Goal: Information Seeking & Learning: Find contact information

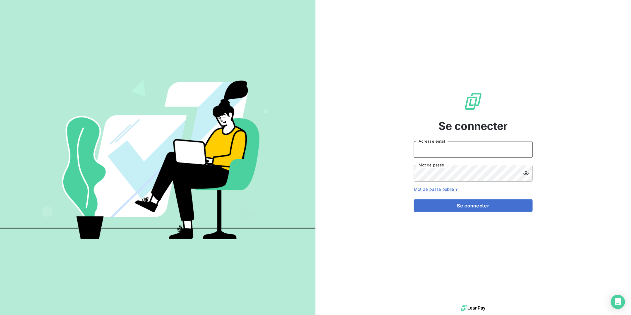
type input "[PERSON_NAME][EMAIL_ADDRESS][DOMAIN_NAME]"
click at [474, 198] on form "[PERSON_NAME][EMAIL_ADDRESS][DOMAIN_NAME] Adresse email Mot de passe Mot de pas…" at bounding box center [473, 176] width 119 height 71
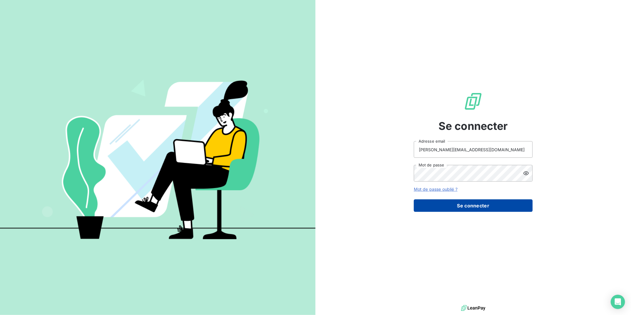
click at [470, 203] on button "Se connecter" at bounding box center [473, 205] width 119 height 12
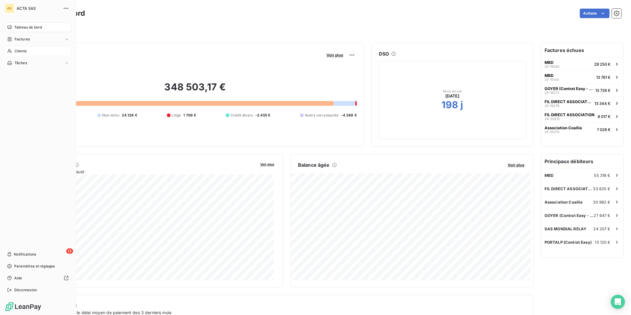
click at [22, 50] on span "Clients" at bounding box center [21, 50] width 12 height 5
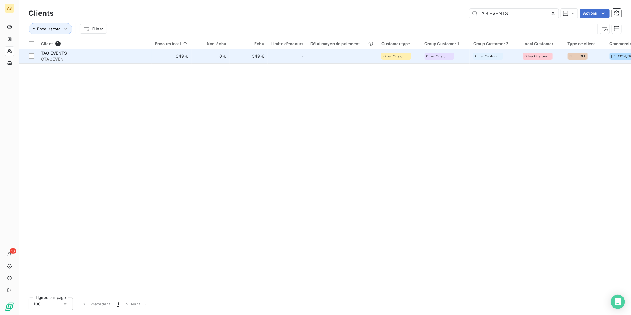
click at [173, 53] on td "349 €" at bounding box center [171, 56] width 40 height 14
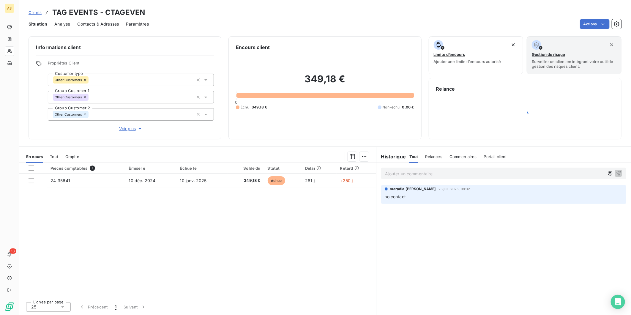
click at [107, 22] on span "Contacts & Adresses" at bounding box center [98, 24] width 42 height 6
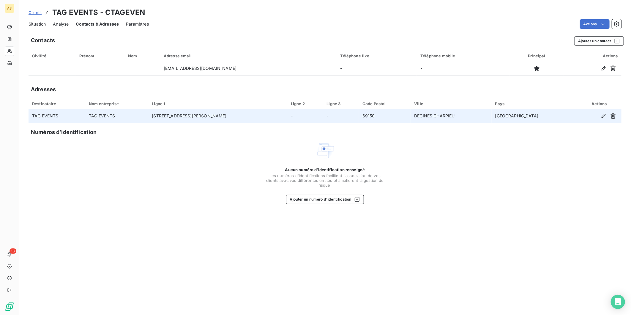
drag, startPoint x: 224, startPoint y: 116, endPoint x: 167, endPoint y: 111, distance: 57.2
click at [167, 111] on tr "TAG EVENTS TAG EVENTS [STREET_ADDRESS][PERSON_NAME]" at bounding box center [325, 116] width 593 height 14
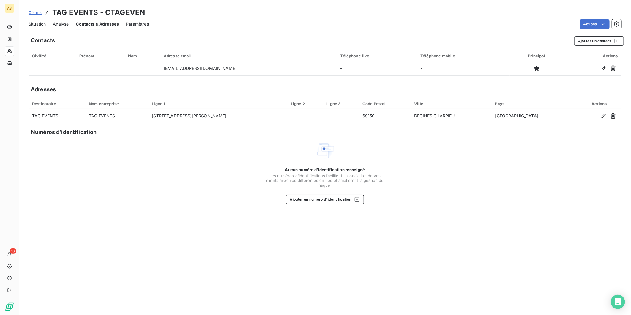
click at [32, 11] on span "Clients" at bounding box center [35, 12] width 13 height 5
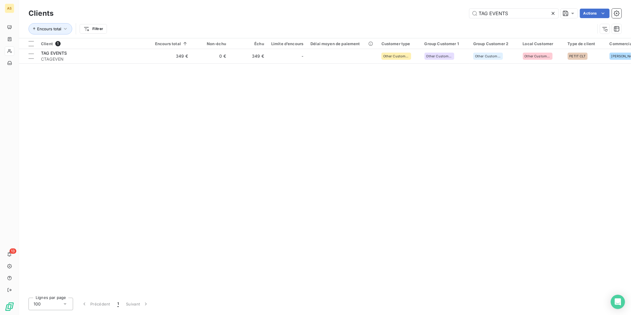
drag, startPoint x: 509, startPoint y: 13, endPoint x: 463, endPoint y: 19, distance: 46.6
click at [463, 19] on div "Clients TAG EVENTS Actions" at bounding box center [325, 13] width 593 height 12
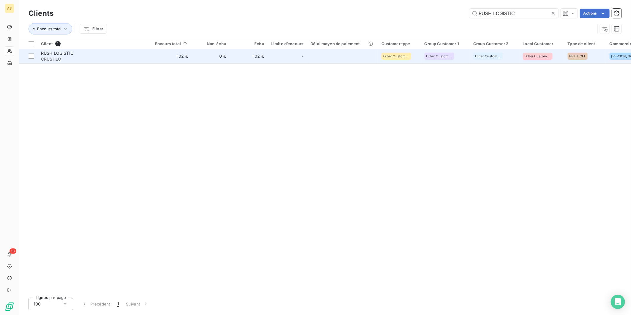
type input "RUSH LOGISTIC"
click at [254, 60] on td "102 €" at bounding box center [249, 56] width 38 height 14
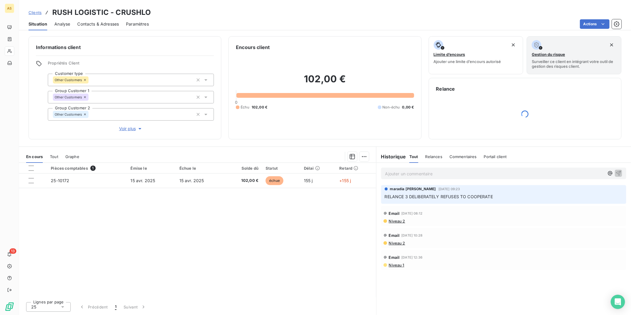
click at [92, 24] on span "Contacts & Adresses" at bounding box center [98, 24] width 42 height 6
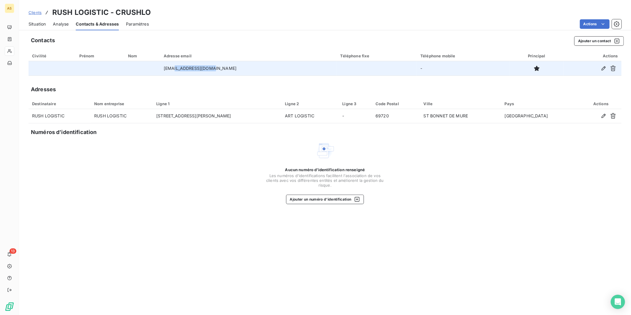
drag, startPoint x: 222, startPoint y: 67, endPoint x: 190, endPoint y: 66, distance: 31.8
click at [190, 66] on td "[EMAIL_ADDRESS][DOMAIN_NAME]" at bounding box center [248, 68] width 177 height 14
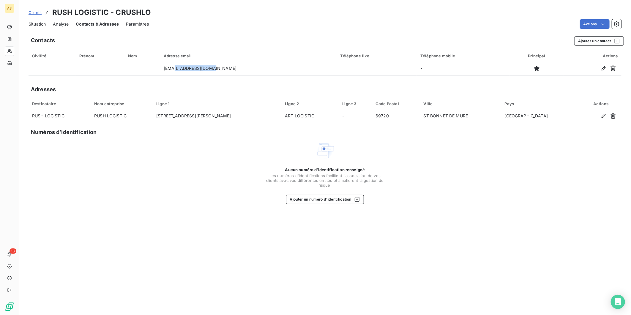
copy td "[DOMAIN_NAME]"
click at [37, 26] on span "Situation" at bounding box center [37, 24] width 17 height 6
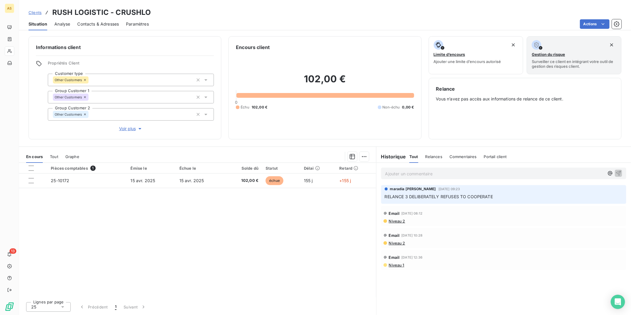
click at [52, 154] on span "Tout" at bounding box center [54, 156] width 8 height 5
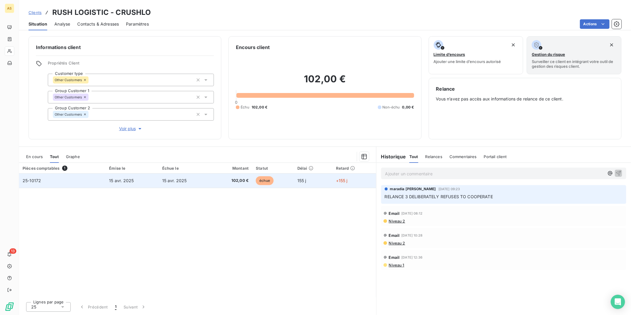
click at [219, 178] on span "102,00 €" at bounding box center [232, 181] width 34 height 6
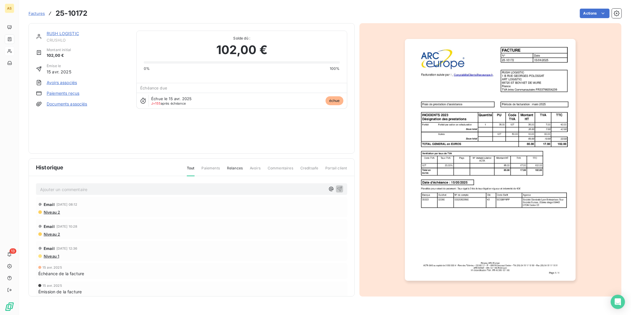
click at [506, 201] on img "button" at bounding box center [490, 160] width 171 height 242
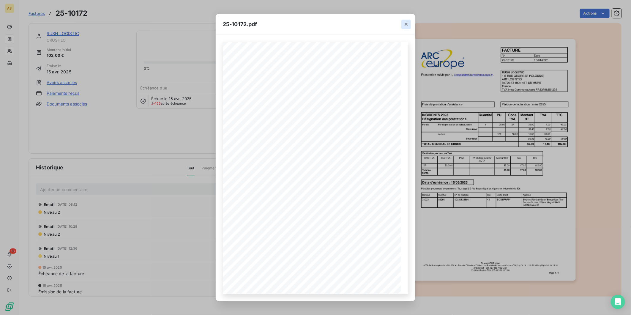
click at [407, 26] on icon "button" at bounding box center [406, 24] width 6 height 6
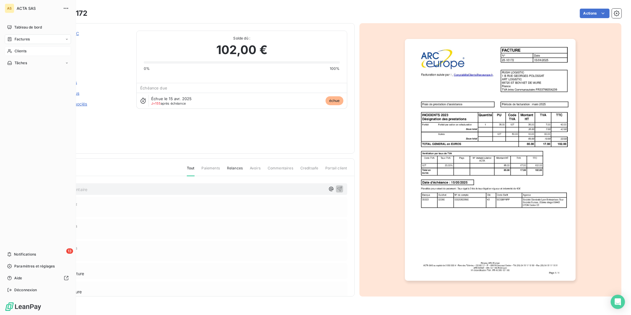
click at [23, 51] on span "Clients" at bounding box center [21, 50] width 12 height 5
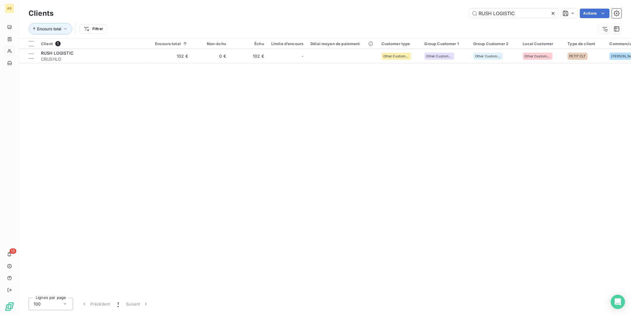
drag, startPoint x: 515, startPoint y: 10, endPoint x: 454, endPoint y: 12, distance: 60.7
click at [454, 12] on div "RUSH LOGISTIC Actions" at bounding box center [341, 14] width 561 height 10
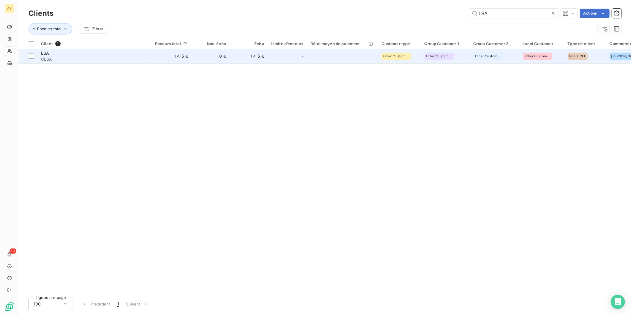
type input "LSA"
click at [290, 62] on td "-" at bounding box center [287, 56] width 39 height 14
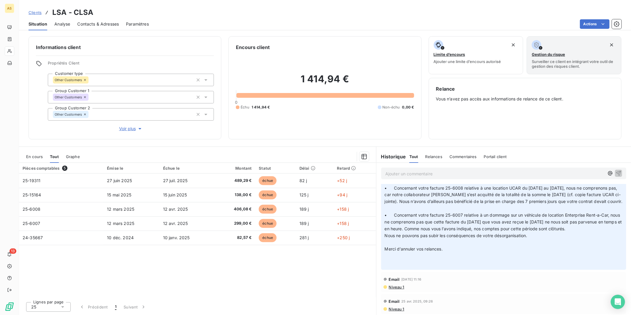
scroll to position [36, 0]
click at [395, 287] on span "Niveau 1" at bounding box center [396, 287] width 16 height 5
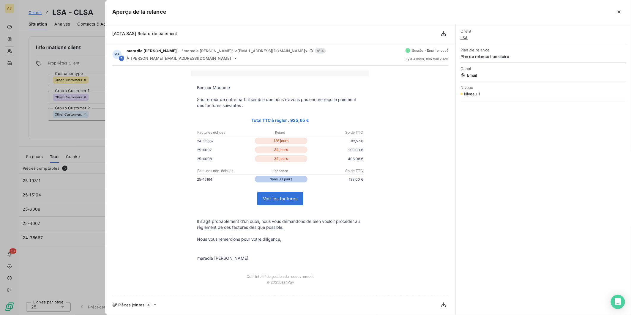
click at [46, 163] on div at bounding box center [315, 157] width 631 height 315
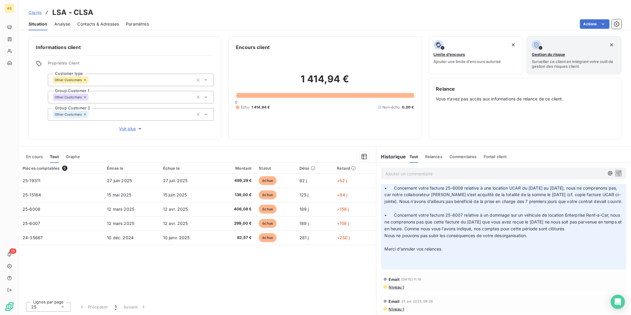
click at [91, 26] on span "Contacts & Adresses" at bounding box center [98, 24] width 42 height 6
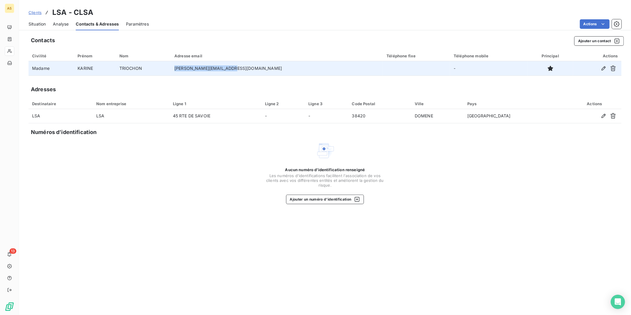
drag, startPoint x: 204, startPoint y: 69, endPoint x: 292, endPoint y: 72, distance: 88.0
click at [292, 72] on td "[PERSON_NAME][EMAIL_ADDRESS][DOMAIN_NAME]" at bounding box center [277, 68] width 212 height 14
drag, startPoint x: 292, startPoint y: 72, endPoint x: 269, endPoint y: 70, distance: 22.9
click at [272, 70] on td "[PERSON_NAME][EMAIL_ADDRESS][DOMAIN_NAME]" at bounding box center [277, 68] width 212 height 14
drag, startPoint x: 258, startPoint y: 70, endPoint x: 238, endPoint y: 72, distance: 20.3
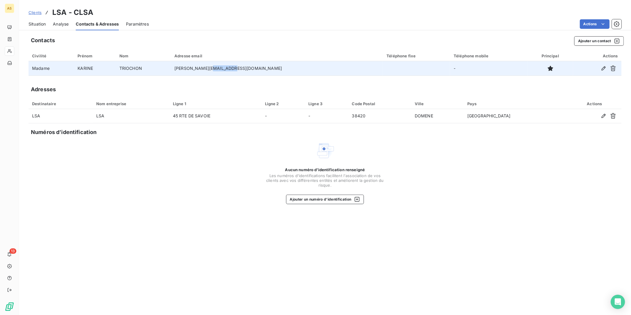
click at [238, 72] on td "[PERSON_NAME][EMAIL_ADDRESS][DOMAIN_NAME]" at bounding box center [277, 68] width 212 height 14
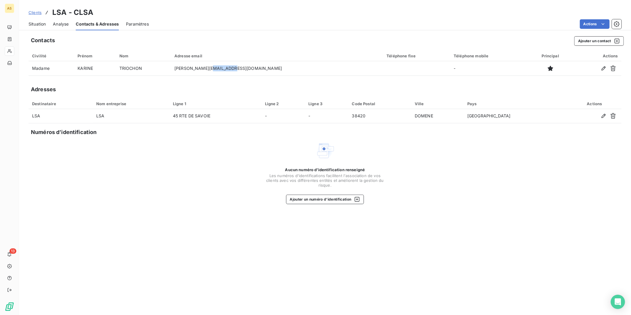
copy td "[DOMAIN_NAME]"
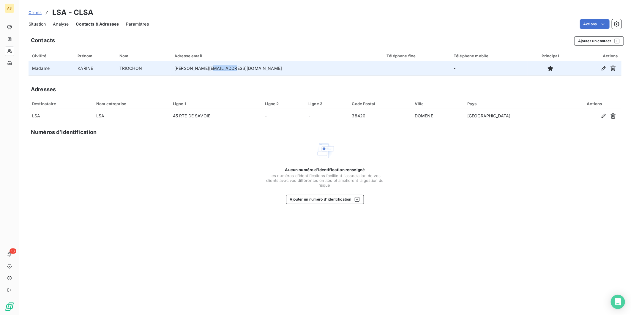
click at [271, 71] on td "[PERSON_NAME][EMAIL_ADDRESS][DOMAIN_NAME]" at bounding box center [277, 68] width 212 height 14
drag, startPoint x: 260, startPoint y: 69, endPoint x: 192, endPoint y: 67, distance: 68.3
click at [192, 67] on tr "Madame [PERSON_NAME] TRIOCHON [PERSON_NAME][EMAIL_ADDRESS][DOMAIN_NAME] -" at bounding box center [325, 68] width 593 height 14
drag, startPoint x: 192, startPoint y: 67, endPoint x: 183, endPoint y: 66, distance: 9.3
click at [171, 66] on td "TRIOCHON" at bounding box center [143, 68] width 55 height 14
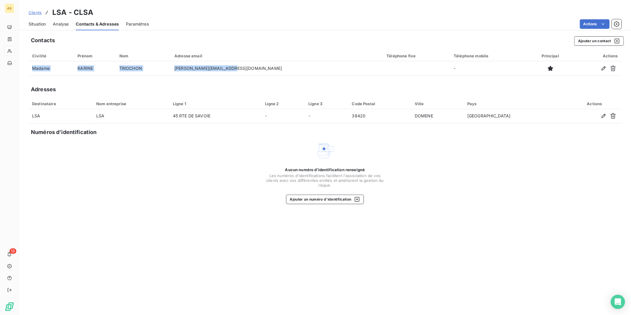
drag, startPoint x: 263, startPoint y: 70, endPoint x: 186, endPoint y: 78, distance: 77.9
click at [186, 78] on div "Contacts Ajouter un contact Civilité Prénom Nom Adresse email Téléphone fixe Té…" at bounding box center [325, 174] width 612 height 282
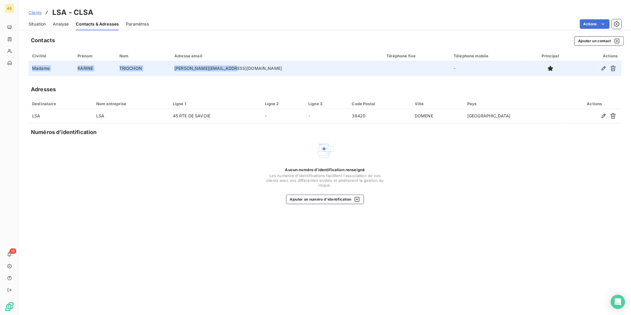
click at [260, 66] on td "[PERSON_NAME][EMAIL_ADDRESS][DOMAIN_NAME]" at bounding box center [277, 68] width 212 height 14
drag, startPoint x: 261, startPoint y: 68, endPoint x: 204, endPoint y: 63, distance: 57.5
click at [204, 63] on td "[PERSON_NAME][EMAIL_ADDRESS][DOMAIN_NAME]" at bounding box center [277, 68] width 212 height 14
copy td "[PERSON_NAME][EMAIL_ADDRESS][DOMAIN_NAME]"
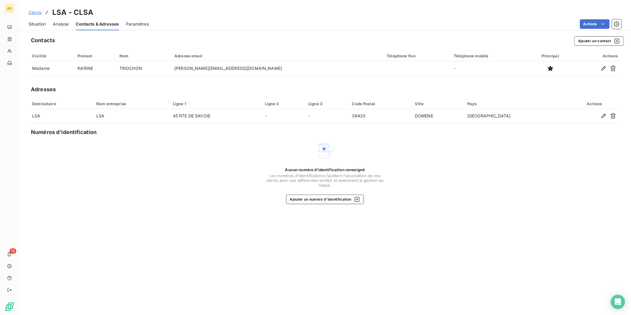
click at [273, 48] on div "Contacts Ajouter un contact Civilité Prénom Nom Adresse email Téléphone fixe Té…" at bounding box center [325, 174] width 612 height 282
